Goal: Transaction & Acquisition: Purchase product/service

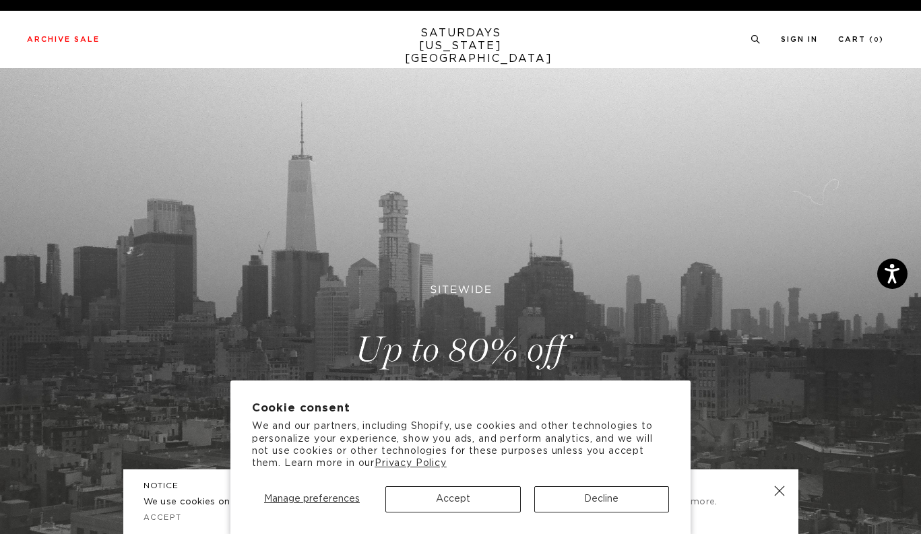
click at [471, 502] on button "Accept" at bounding box center [452, 499] width 135 height 26
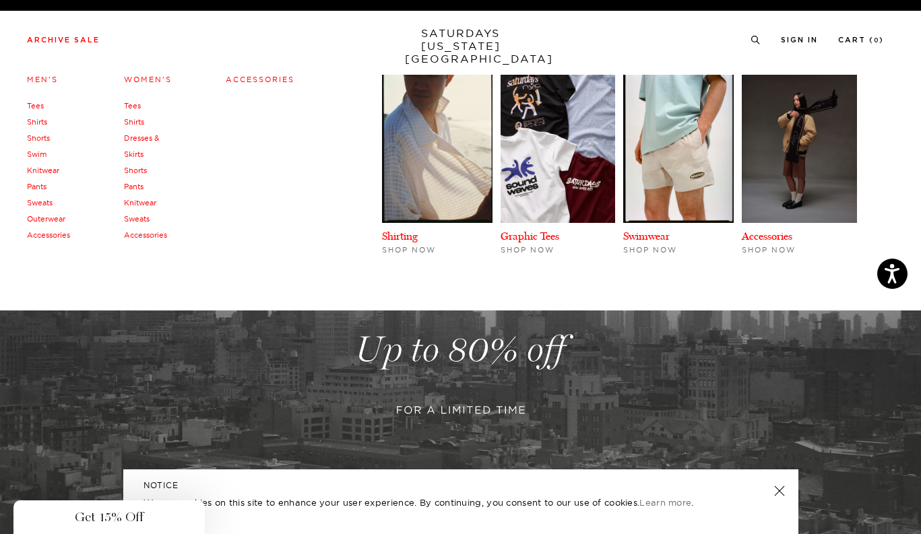
click at [152, 234] on div "Close dialog Be the first to know. Subscribe to emails and receive 15% off your…" at bounding box center [460, 267] width 921 height 534
click at [144, 232] on link "Accessories" at bounding box center [145, 234] width 43 height 9
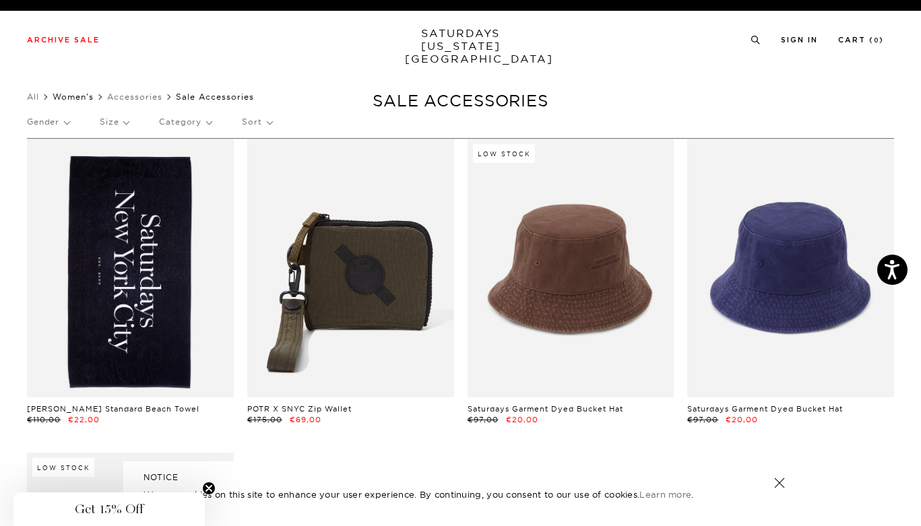
click at [91, 98] on link "Women's" at bounding box center [73, 97] width 41 height 10
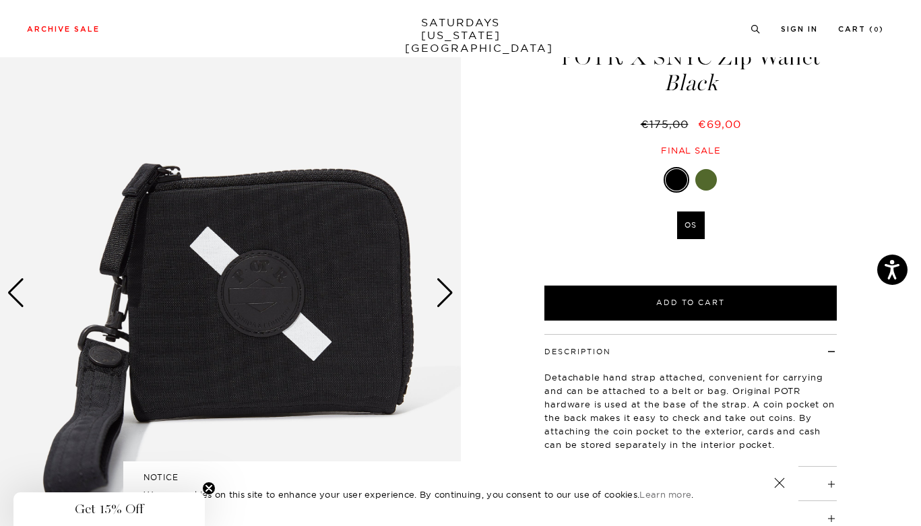
scroll to position [115, 0]
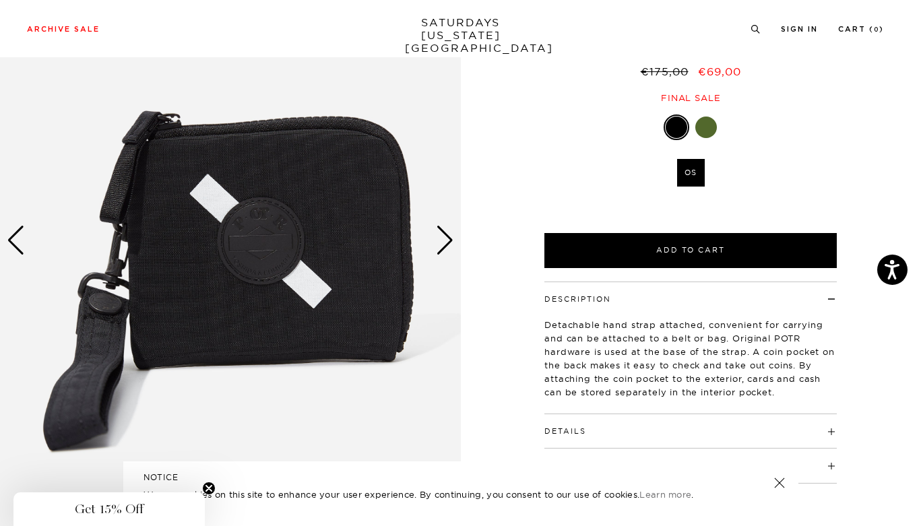
click at [448, 241] on div "Next slide" at bounding box center [445, 241] width 18 height 30
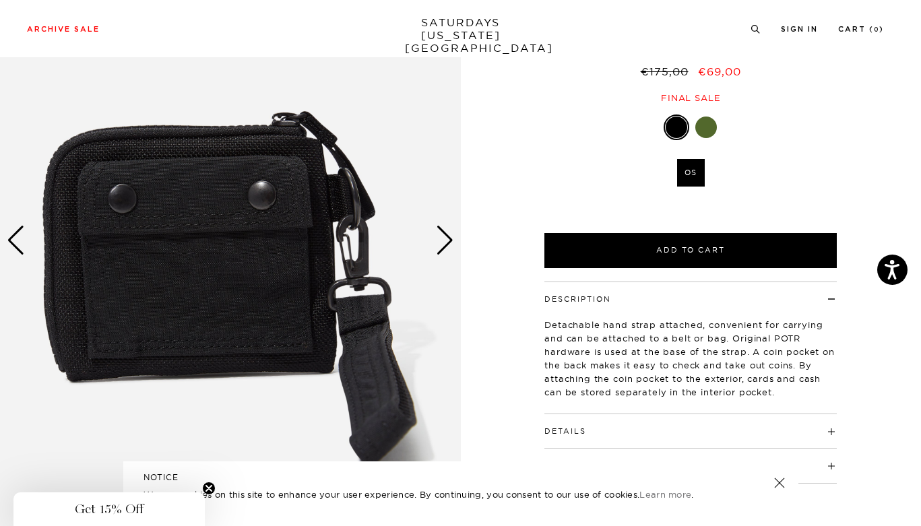
click at [448, 241] on div "Next slide" at bounding box center [445, 241] width 18 height 30
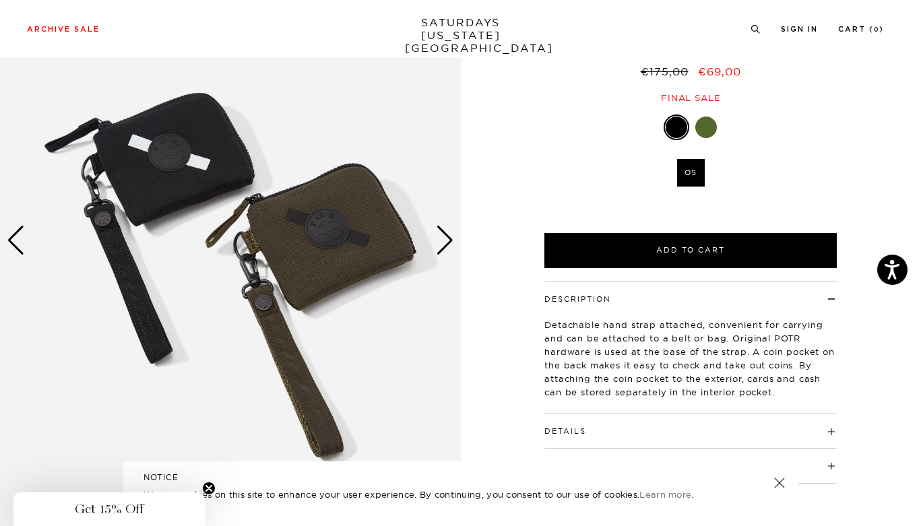
click at [448, 241] on div "Next slide" at bounding box center [445, 241] width 18 height 30
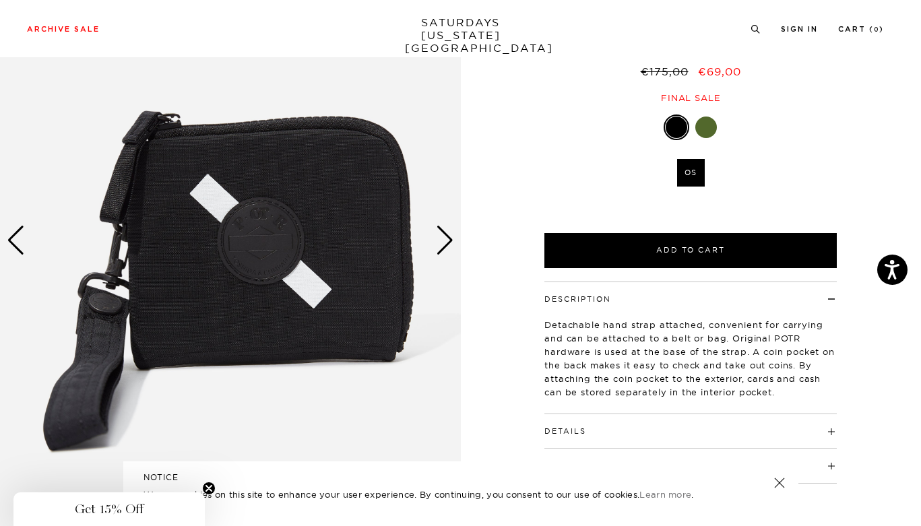
click at [448, 241] on div "Next slide" at bounding box center [445, 241] width 18 height 30
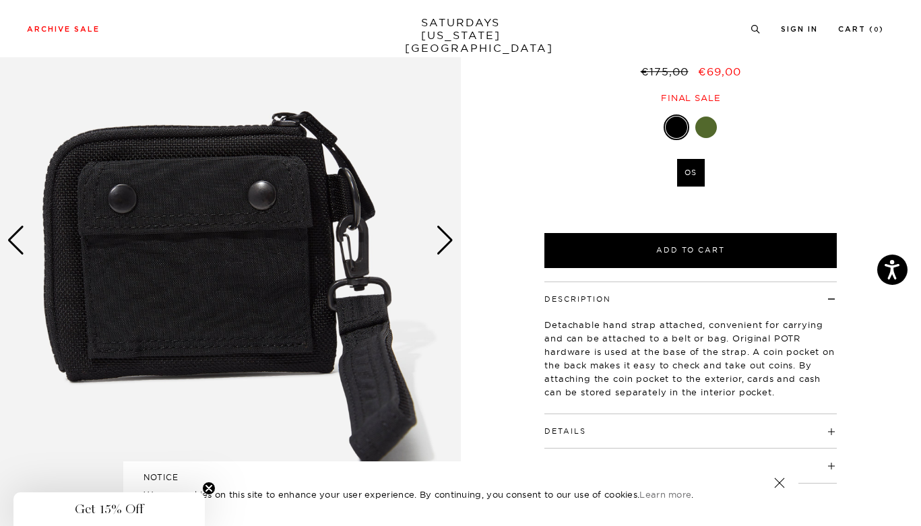
click at [448, 241] on div "Next slide" at bounding box center [445, 241] width 18 height 30
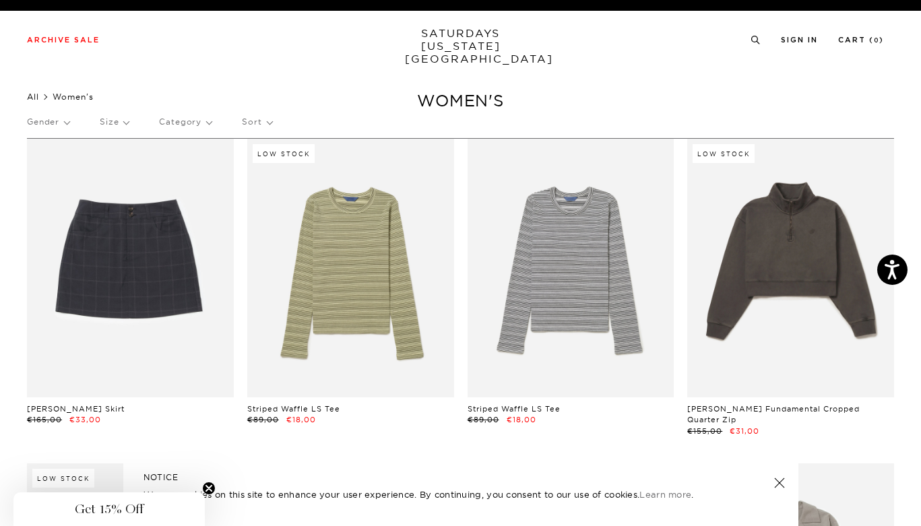
click at [32, 101] on link "All" at bounding box center [33, 97] width 12 height 10
